Goal: Information Seeking & Learning: Learn about a topic

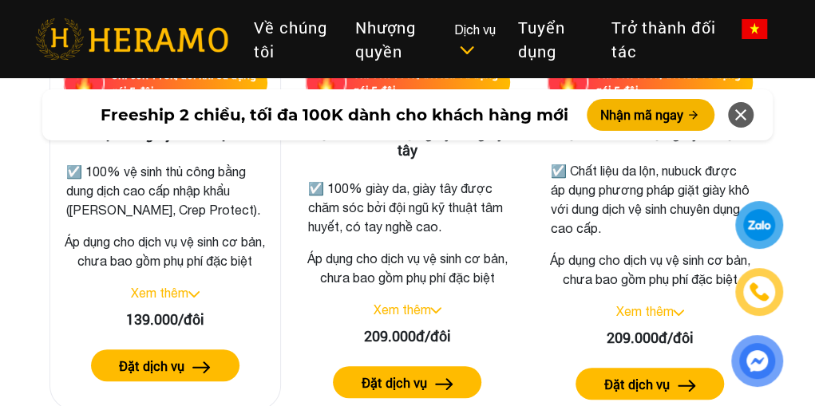
scroll to position [2446, 0]
drag, startPoint x: 195, startPoint y: 185, endPoint x: 194, endPoint y: 210, distance: 24.7
click at [194, 210] on p "☑️ 100% vệ sinh thủ công bằng dung dịch cao cấp nhập khẩu ([PERSON_NAME], Crep …" at bounding box center [165, 190] width 198 height 57
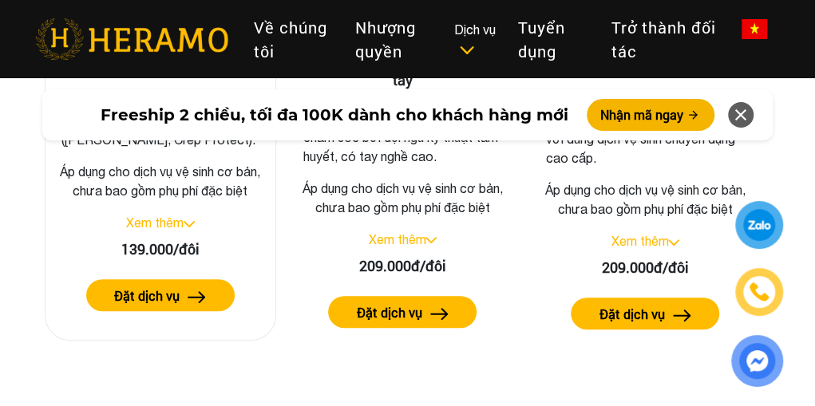
scroll to position [2515, 5]
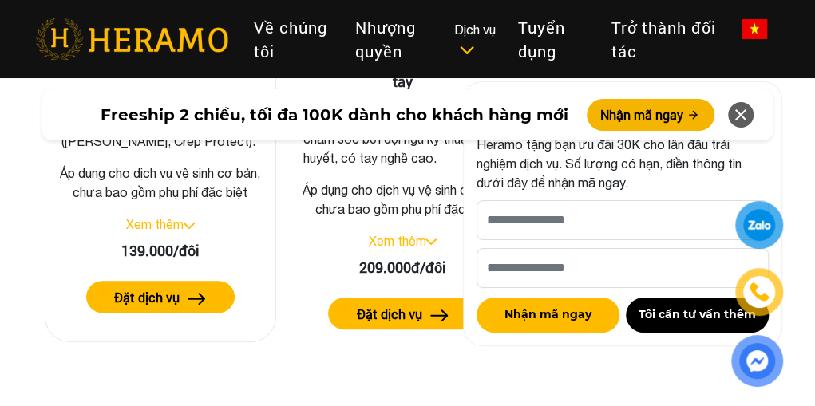
click at [172, 231] on link "Xem thêm" at bounding box center [154, 224] width 57 height 14
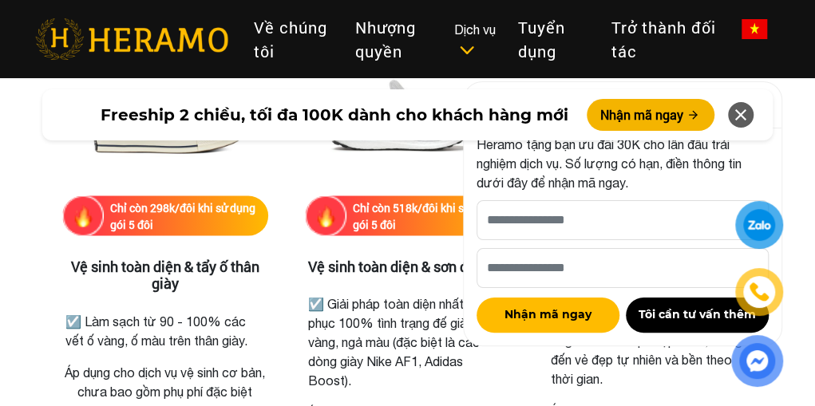
scroll to position [3697, 0]
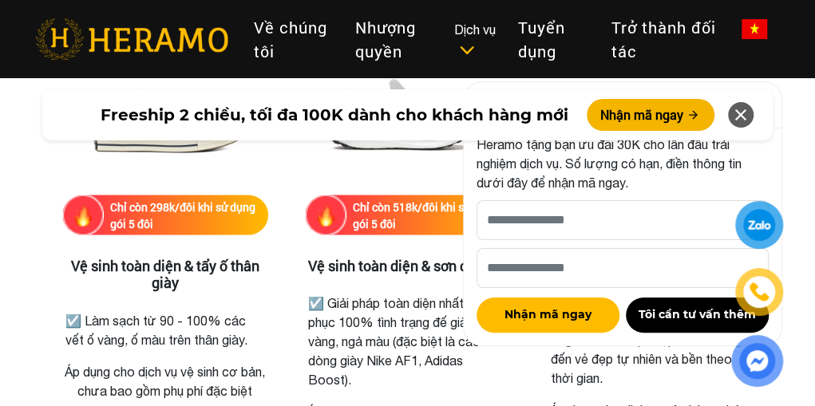
click at [744, 113] on icon at bounding box center [740, 115] width 19 height 29
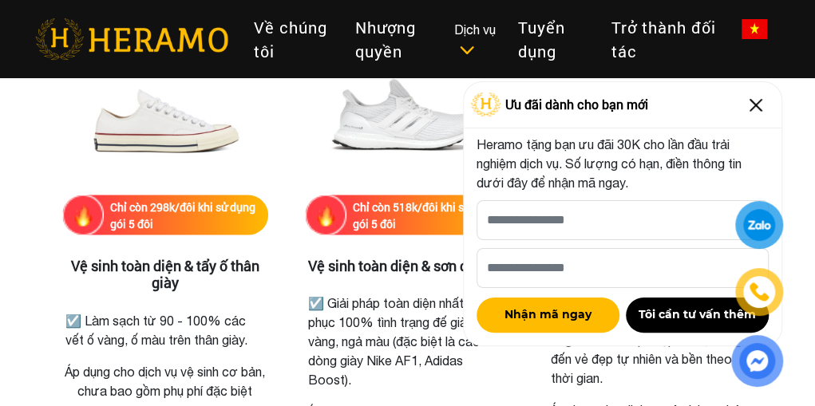
click at [743, 111] on img at bounding box center [756, 106] width 26 height 26
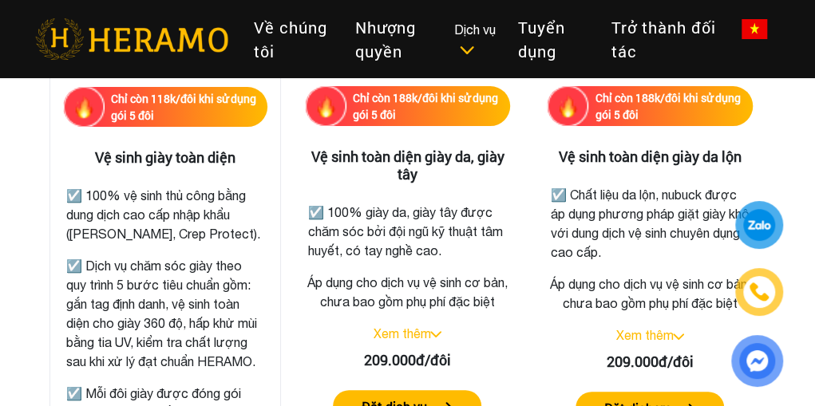
scroll to position [2434, 0]
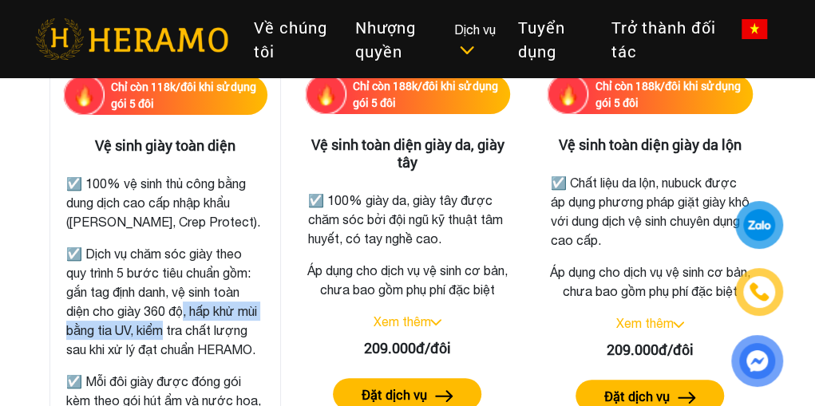
drag, startPoint x: 176, startPoint y: 308, endPoint x: 173, endPoint y: 337, distance: 28.9
click at [173, 337] on p "☑️ Dịch vụ chăm sóc giày theo quy trình 5 bước tiêu chuẩn gồm: gắn tag định dan…" at bounding box center [165, 301] width 198 height 115
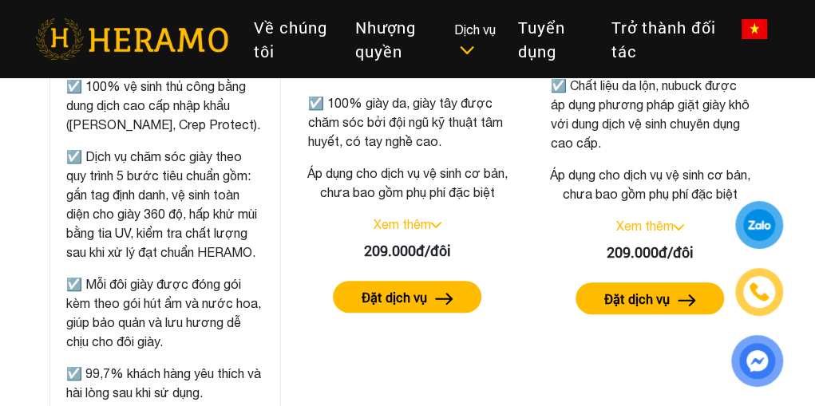
click at [173, 337] on p "☑️ Mỗi đôi giày được đóng gói kèm theo gói hút ẩm và nước hoa, giúp bảo quản và…" at bounding box center [165, 312] width 198 height 77
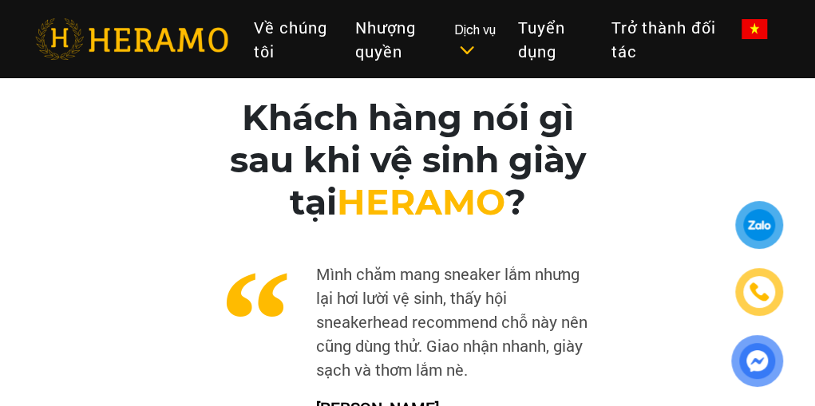
scroll to position [4421, 0]
